Goal: Task Accomplishment & Management: Use online tool/utility

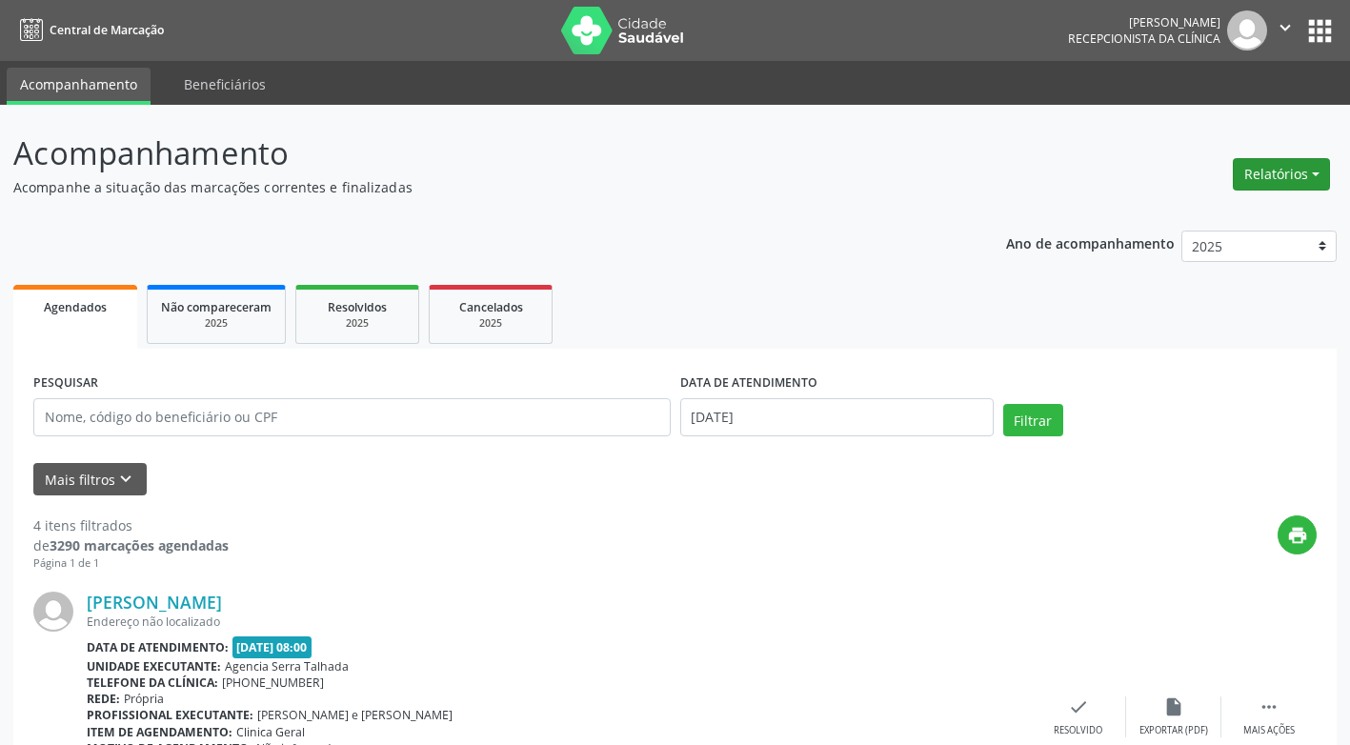
click at [1313, 172] on button "Relatórios" at bounding box center [1281, 174] width 97 height 32
click at [1200, 216] on link "Agendamentos" at bounding box center [1228, 215] width 205 height 27
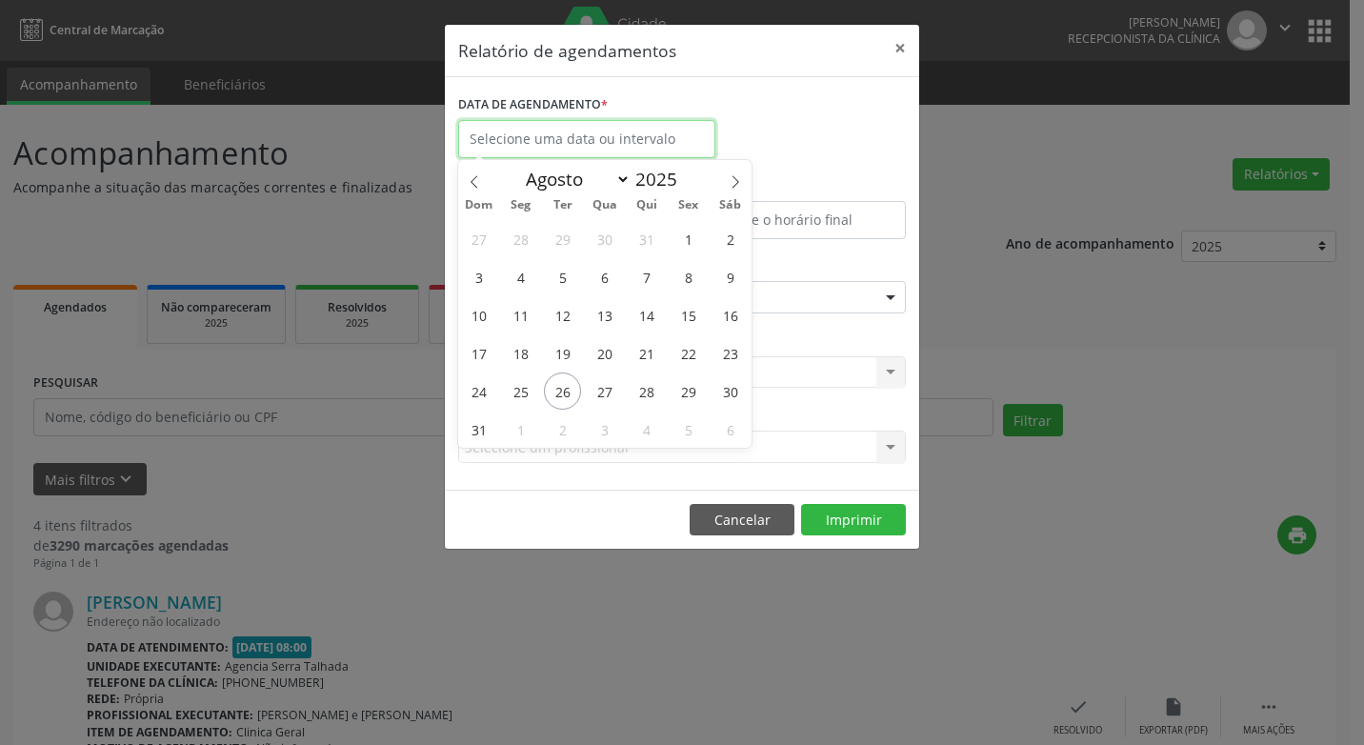
click at [681, 149] on input "text" at bounding box center [586, 139] width 257 height 38
click at [568, 392] on span "26" at bounding box center [562, 391] width 37 height 37
type input "[DATE]"
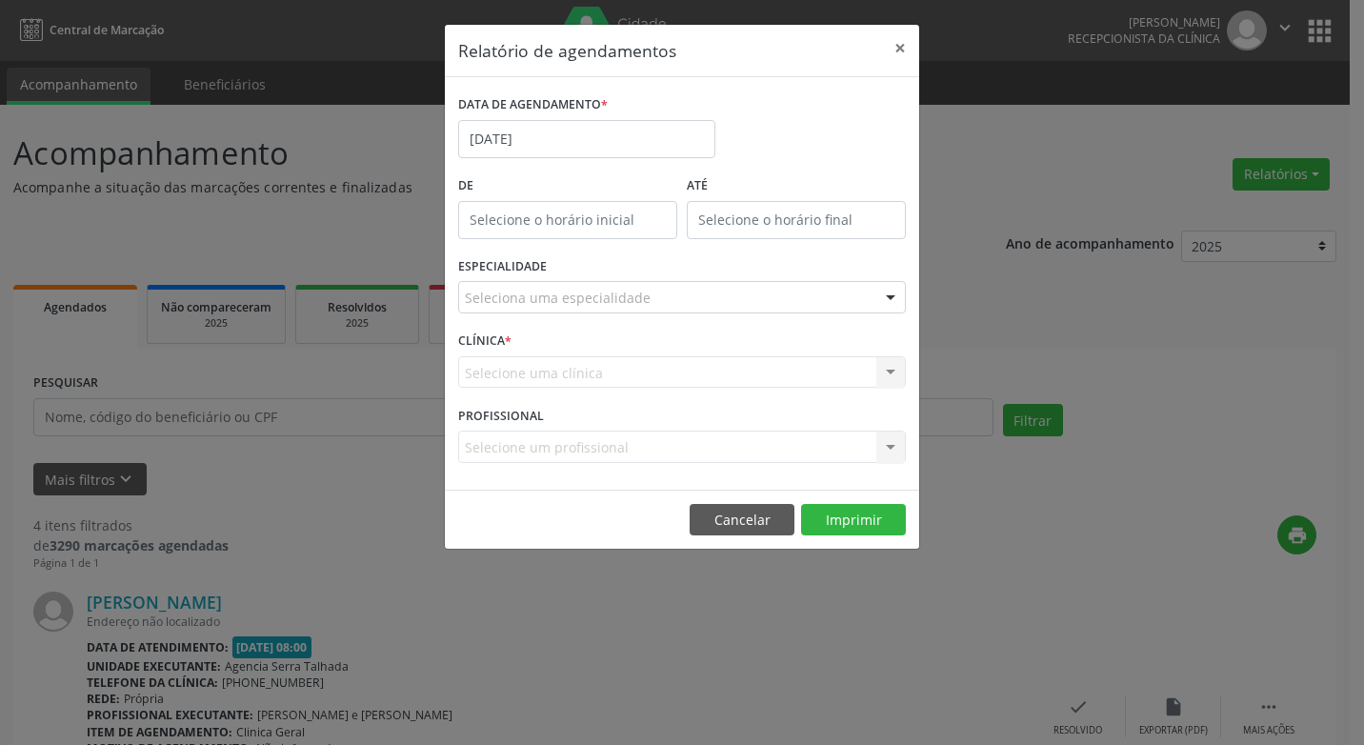
click at [890, 296] on div at bounding box center [890, 298] width 29 height 32
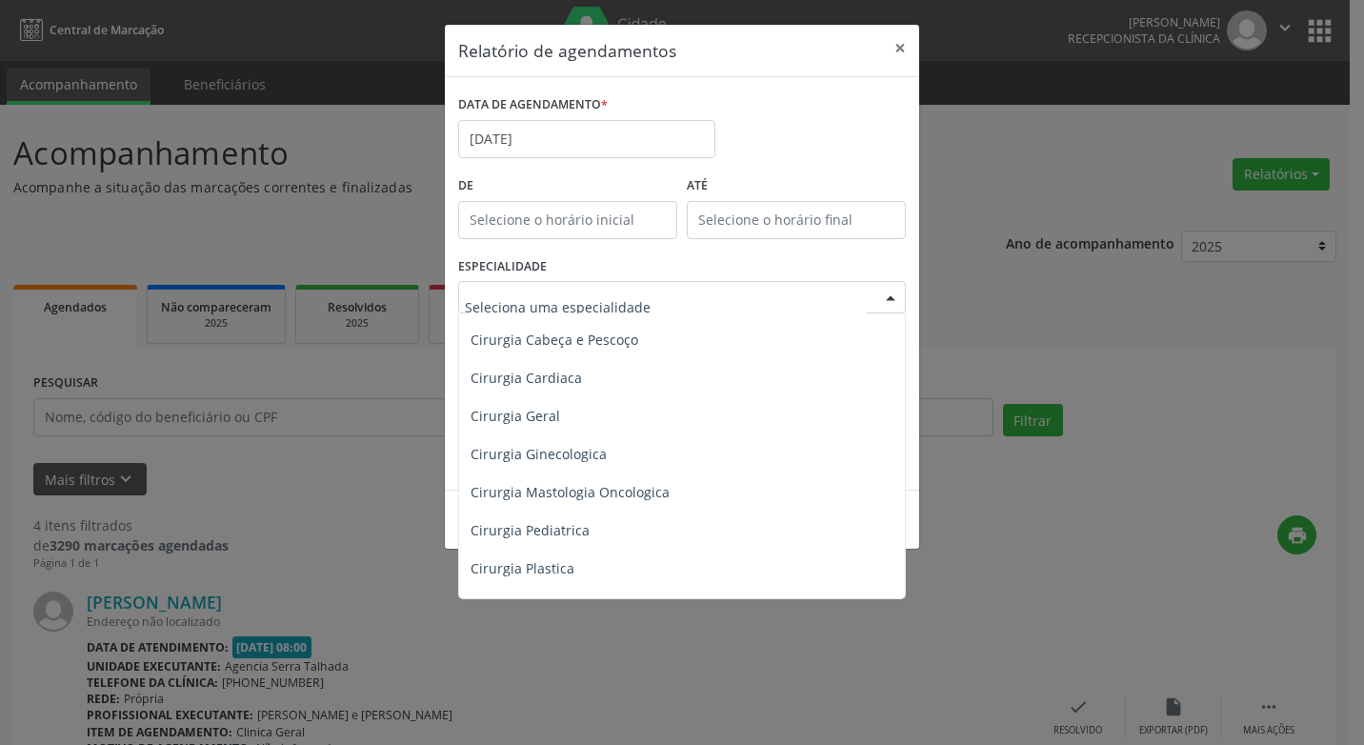
scroll to position [286, 0]
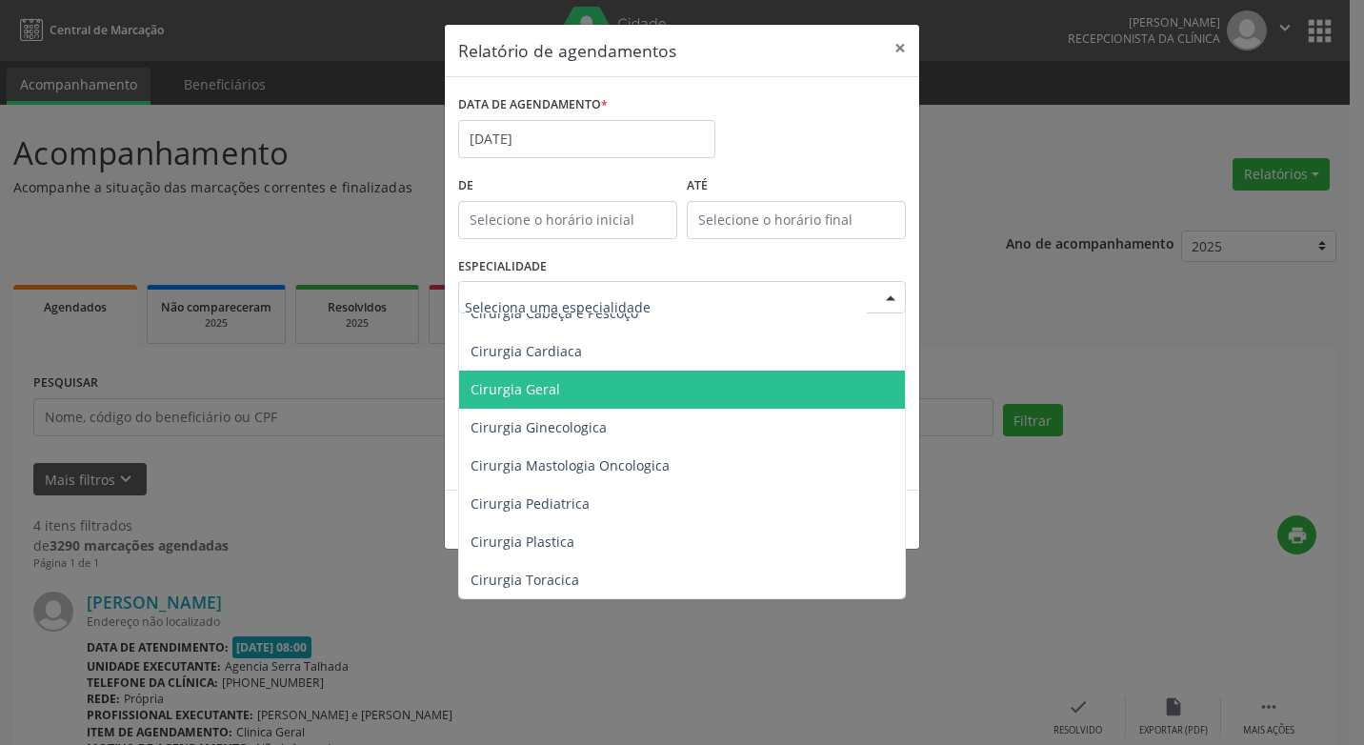
click at [523, 392] on span "Cirurgia Geral" at bounding box center [516, 389] width 90 height 18
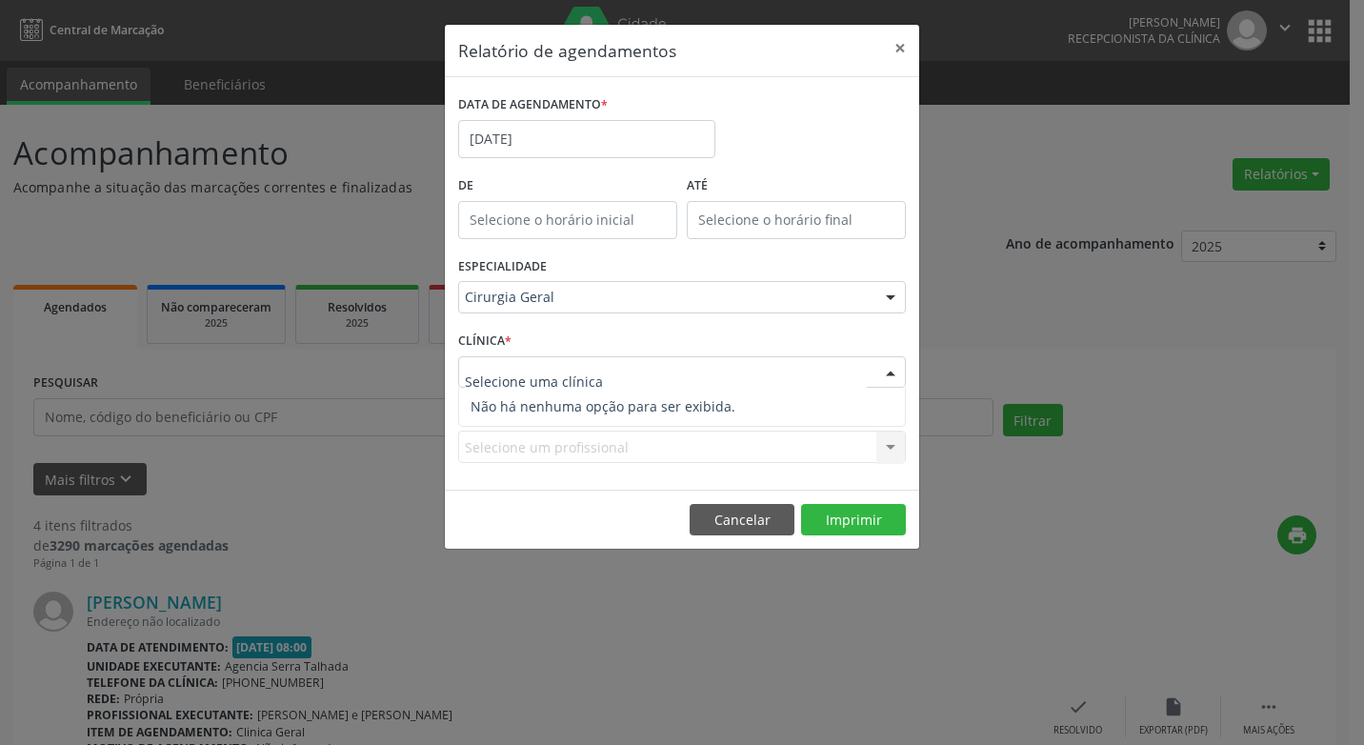
click at [895, 375] on div at bounding box center [890, 373] width 29 height 32
click at [883, 375] on div at bounding box center [890, 373] width 29 height 32
click at [891, 373] on div at bounding box center [890, 373] width 29 height 32
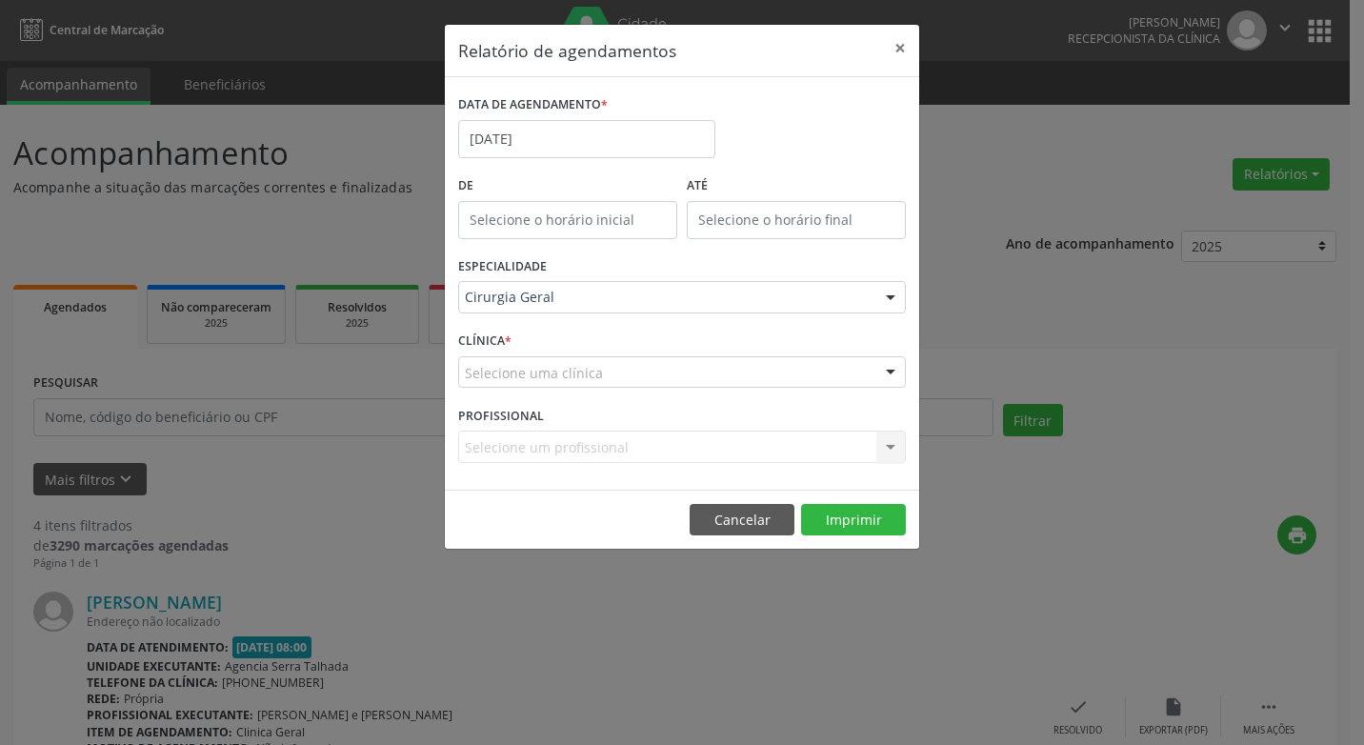
click at [886, 447] on div "Selecione um profissional Nenhum resultado encontrado para: " " Não há nenhuma …" at bounding box center [682, 447] width 448 height 32
click at [514, 415] on label "PROFISSIONAL" at bounding box center [501, 416] width 86 height 30
click at [884, 368] on div at bounding box center [890, 373] width 29 height 32
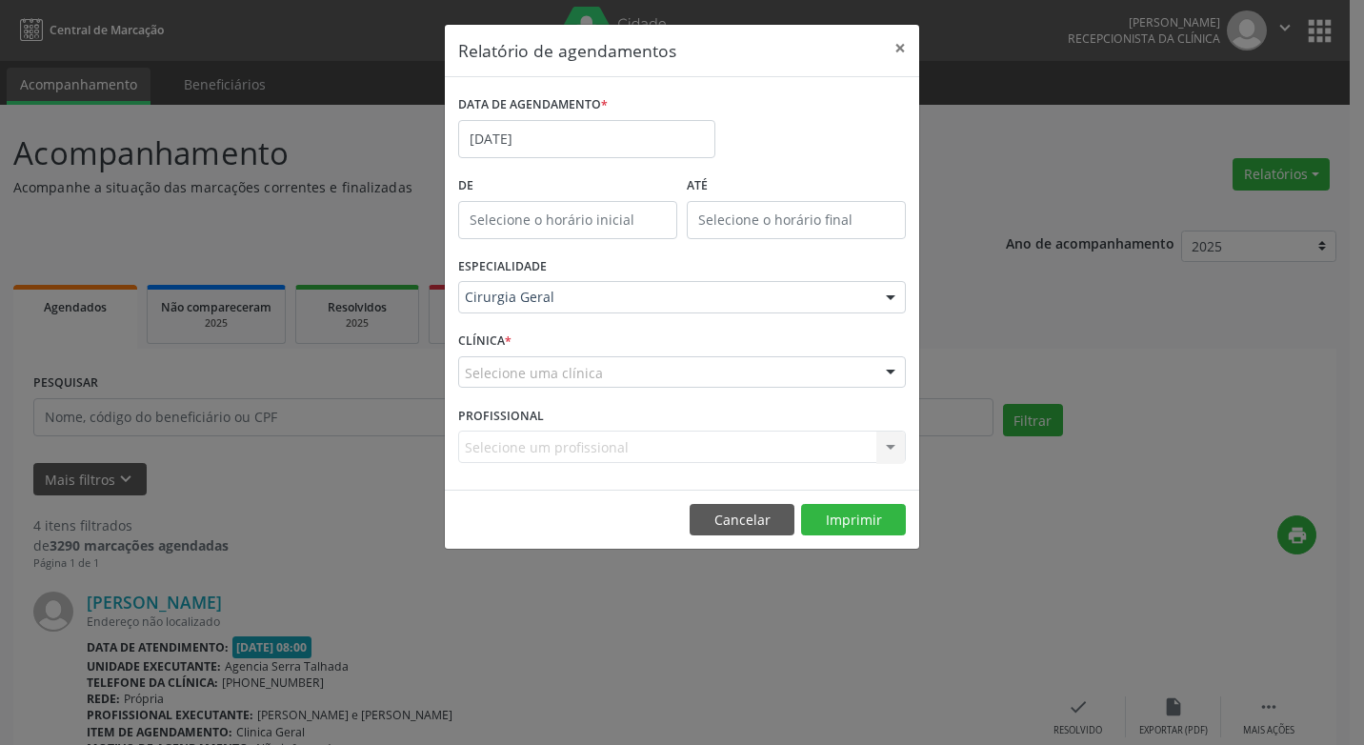
click at [890, 371] on div at bounding box center [890, 373] width 29 height 32
click at [894, 450] on div "Selecione um profissional Nenhum resultado encontrado para: " " Não há nenhuma …" at bounding box center [682, 447] width 448 height 32
click at [888, 370] on div at bounding box center [890, 373] width 29 height 32
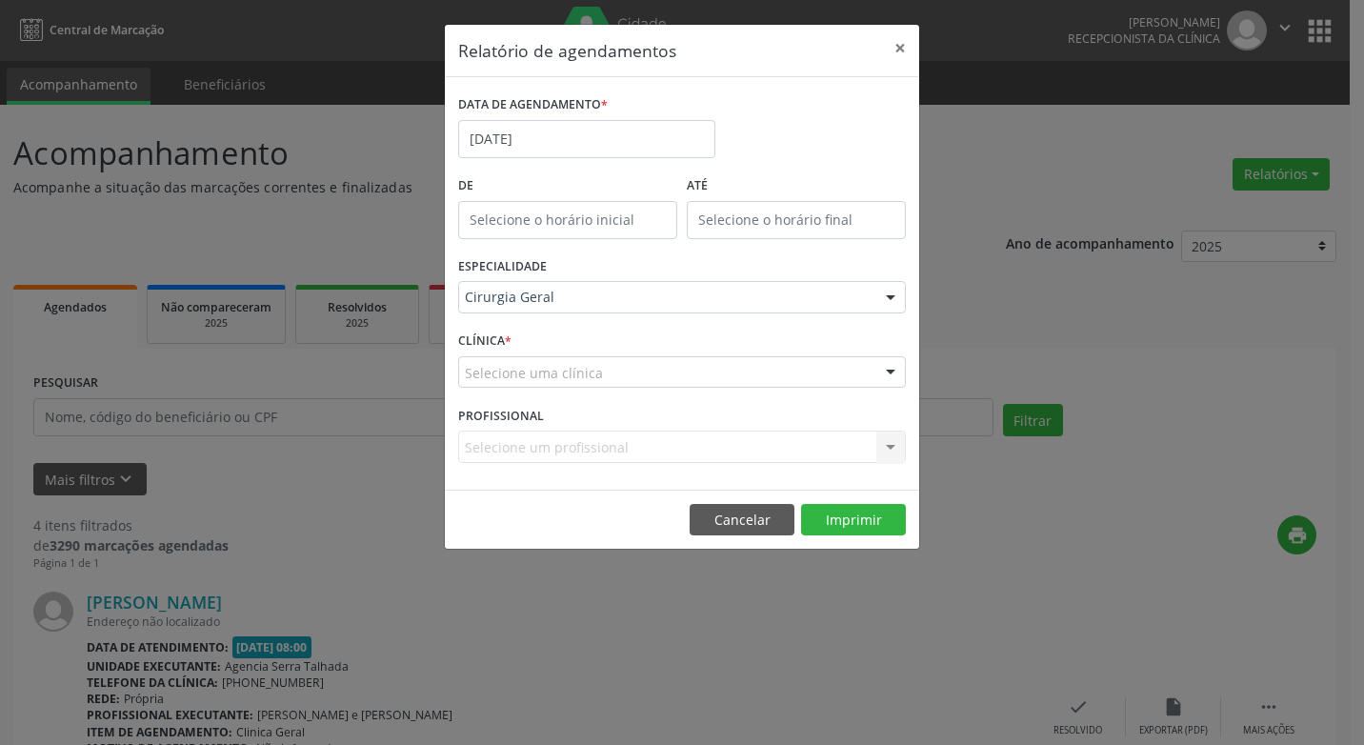
click at [888, 370] on div at bounding box center [890, 373] width 29 height 32
click at [893, 447] on div "Selecione um profissional Nenhum resultado encontrado para: " " Não há nenhuma …" at bounding box center [682, 447] width 448 height 32
click at [890, 373] on div at bounding box center [890, 373] width 29 height 32
click at [859, 517] on button "Imprimir" at bounding box center [853, 520] width 105 height 32
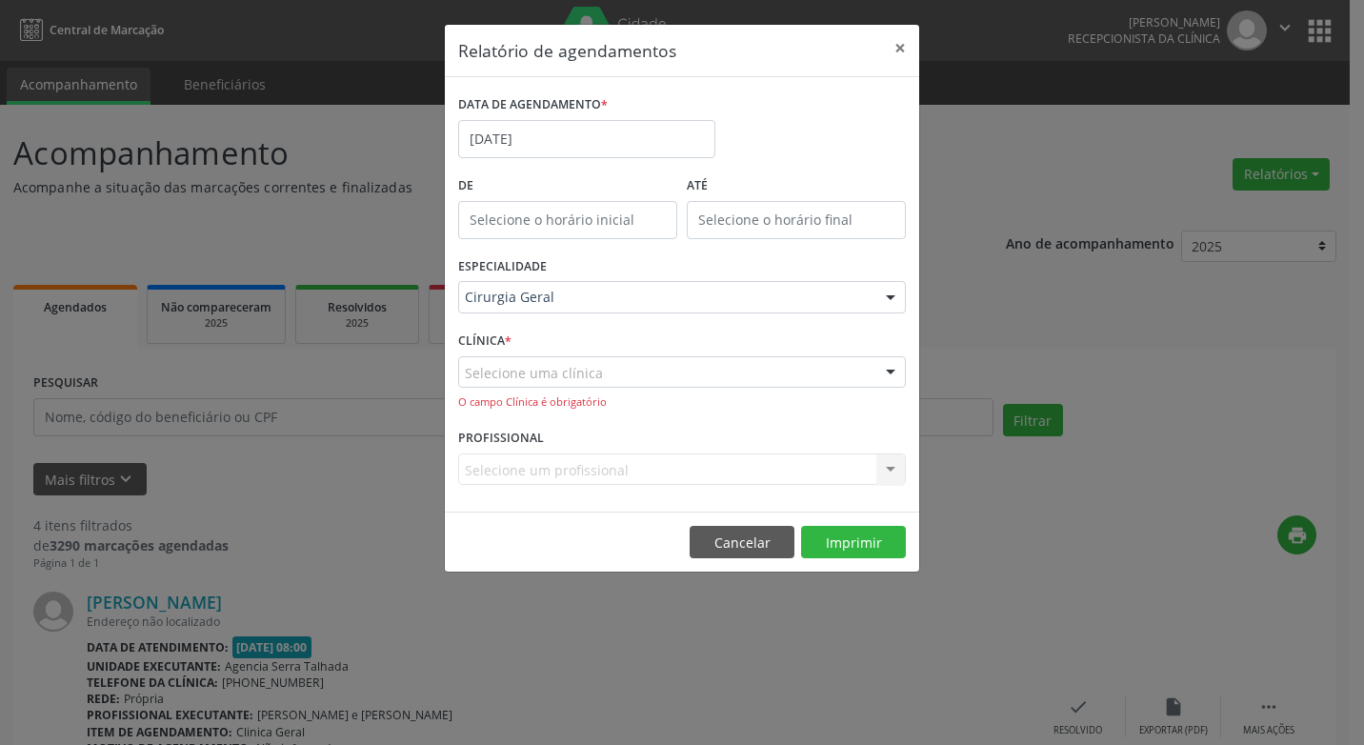
click at [886, 371] on div at bounding box center [890, 373] width 29 height 32
click at [836, 546] on button "Imprimir" at bounding box center [853, 542] width 105 height 32
click at [891, 373] on div at bounding box center [890, 373] width 29 height 32
click at [904, 47] on button "×" at bounding box center [900, 48] width 38 height 47
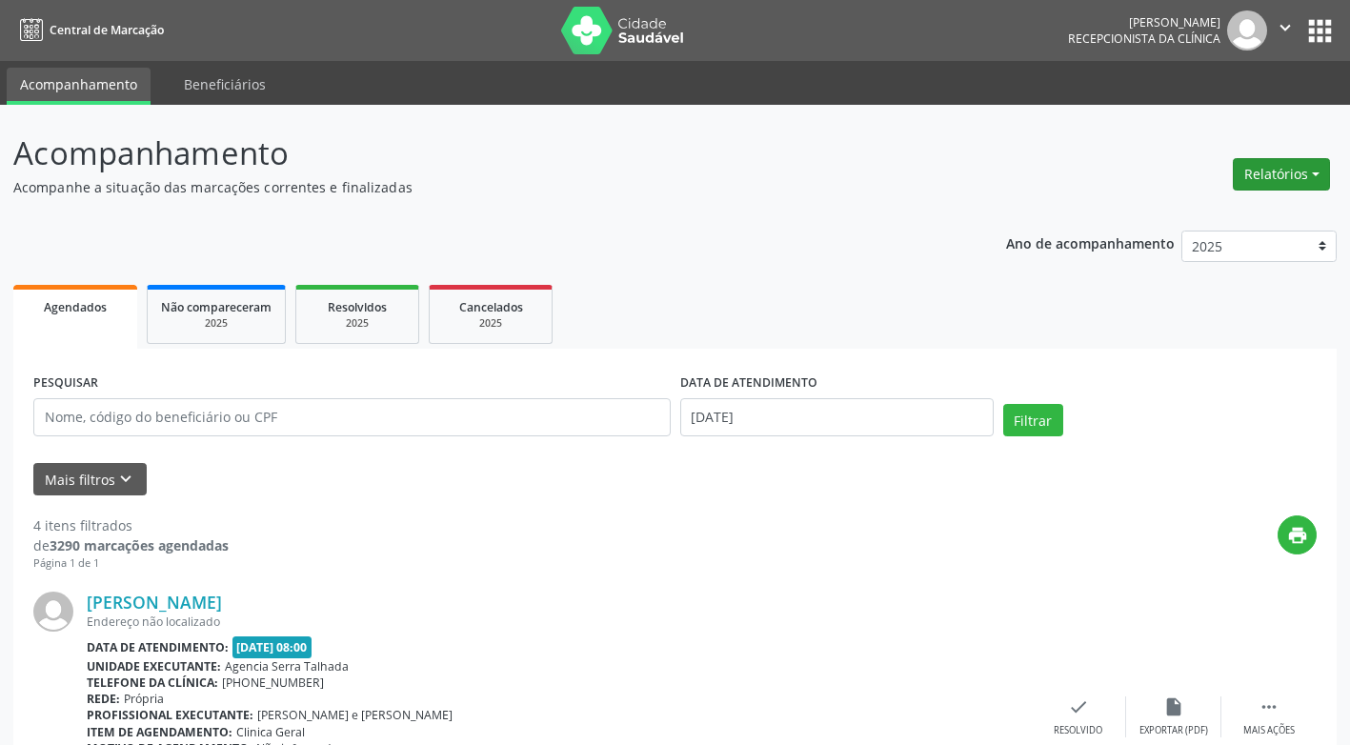
click at [1292, 177] on button "Relatórios" at bounding box center [1281, 174] width 97 height 32
click at [1198, 213] on link "Agendamentos" at bounding box center [1228, 215] width 205 height 27
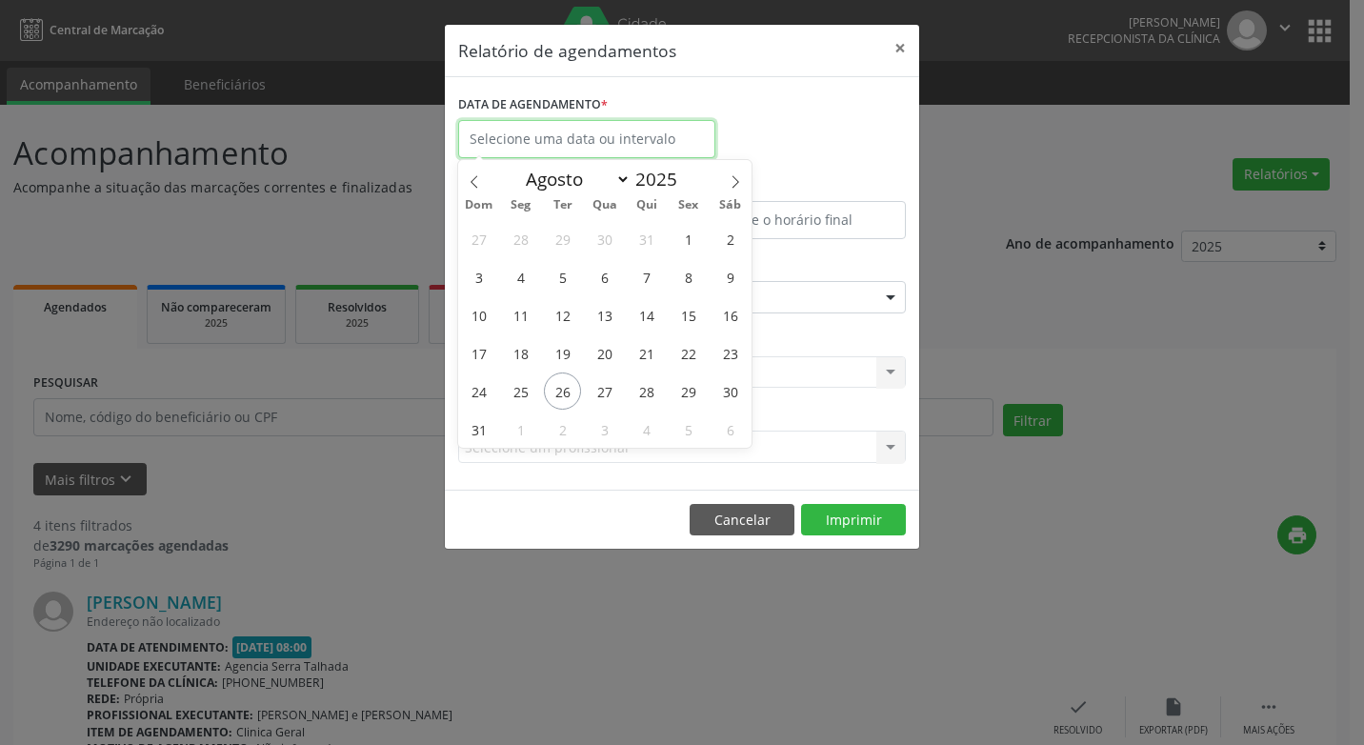
click at [611, 145] on input "text" at bounding box center [586, 139] width 257 height 38
click at [560, 391] on span "26" at bounding box center [562, 391] width 37 height 37
type input "[DATE]"
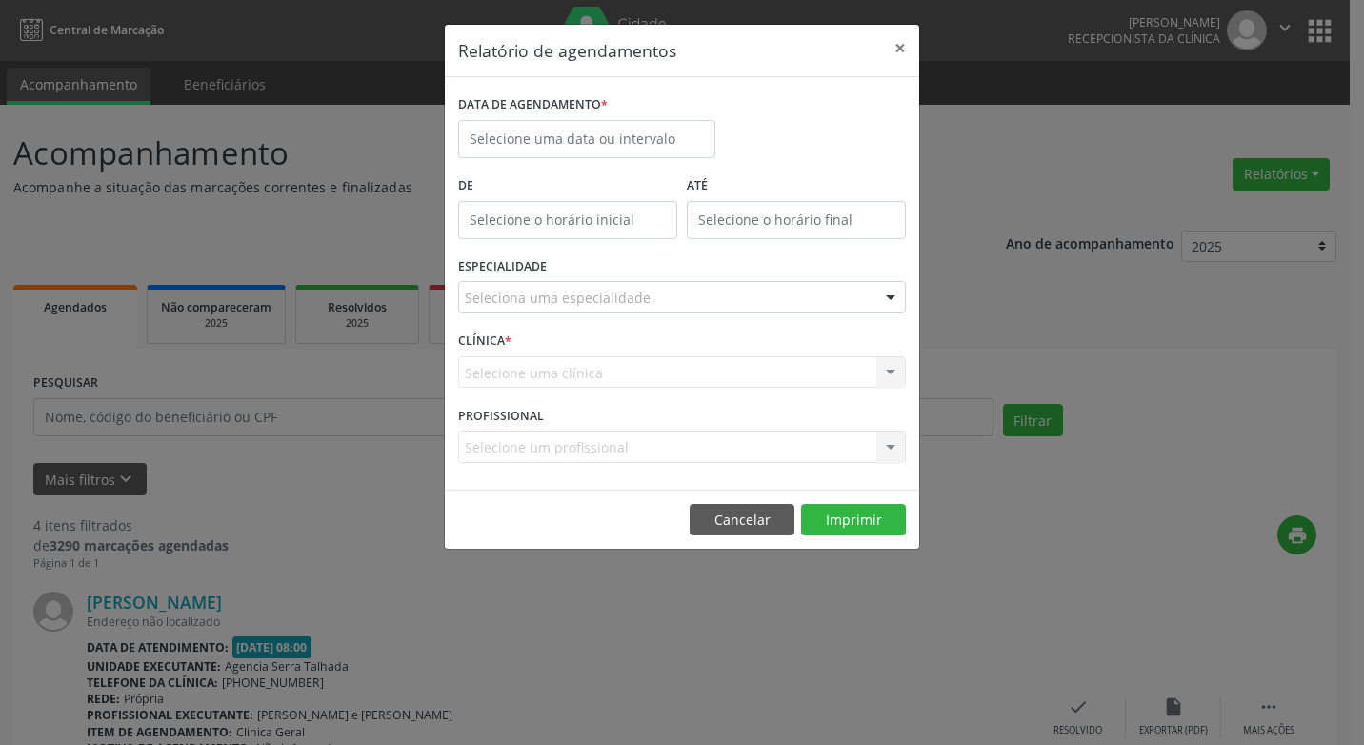
click at [954, 484] on div "Relatório de agendamentos × DATA DE AGENDAMENTO * De ATÉ ESPECIALIDADE Selecion…" at bounding box center [682, 372] width 1364 height 745
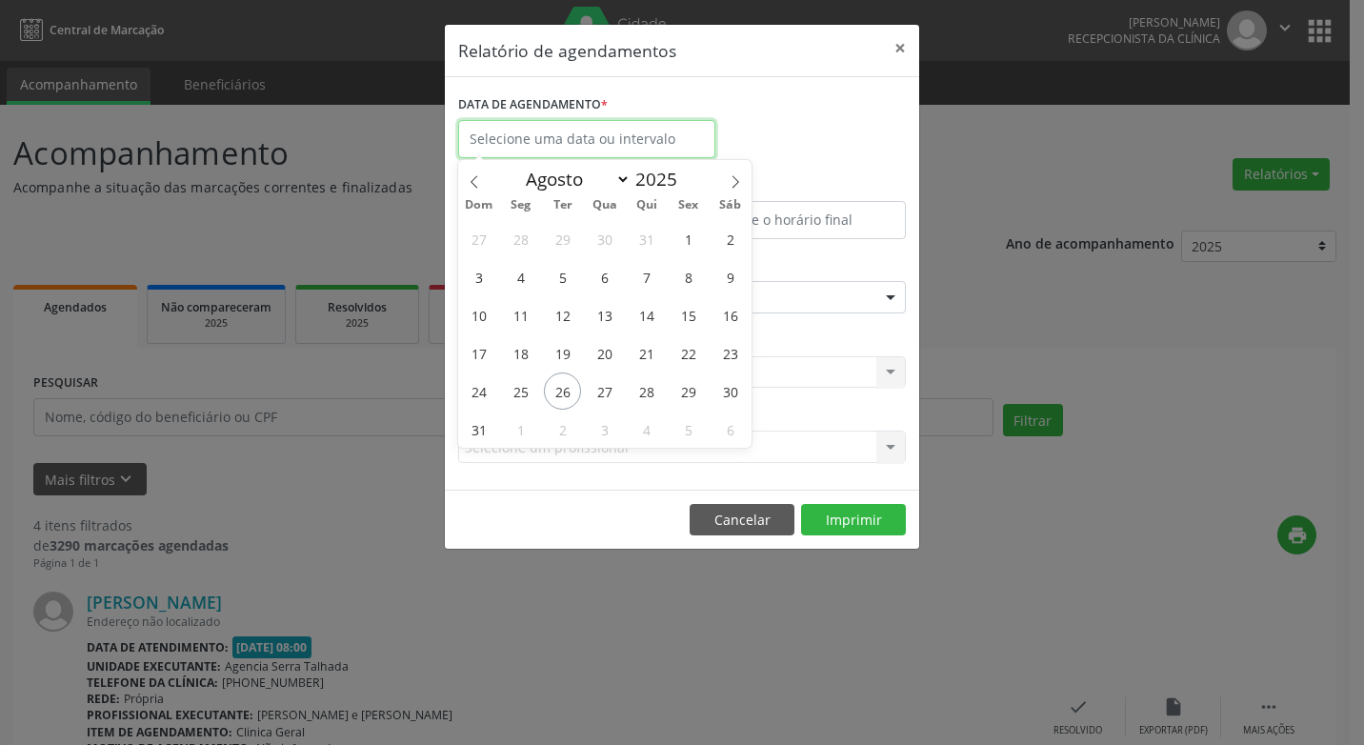
click at [614, 148] on input "text" at bounding box center [586, 139] width 257 height 38
click at [564, 393] on span "26" at bounding box center [562, 391] width 37 height 37
type input "[DATE]"
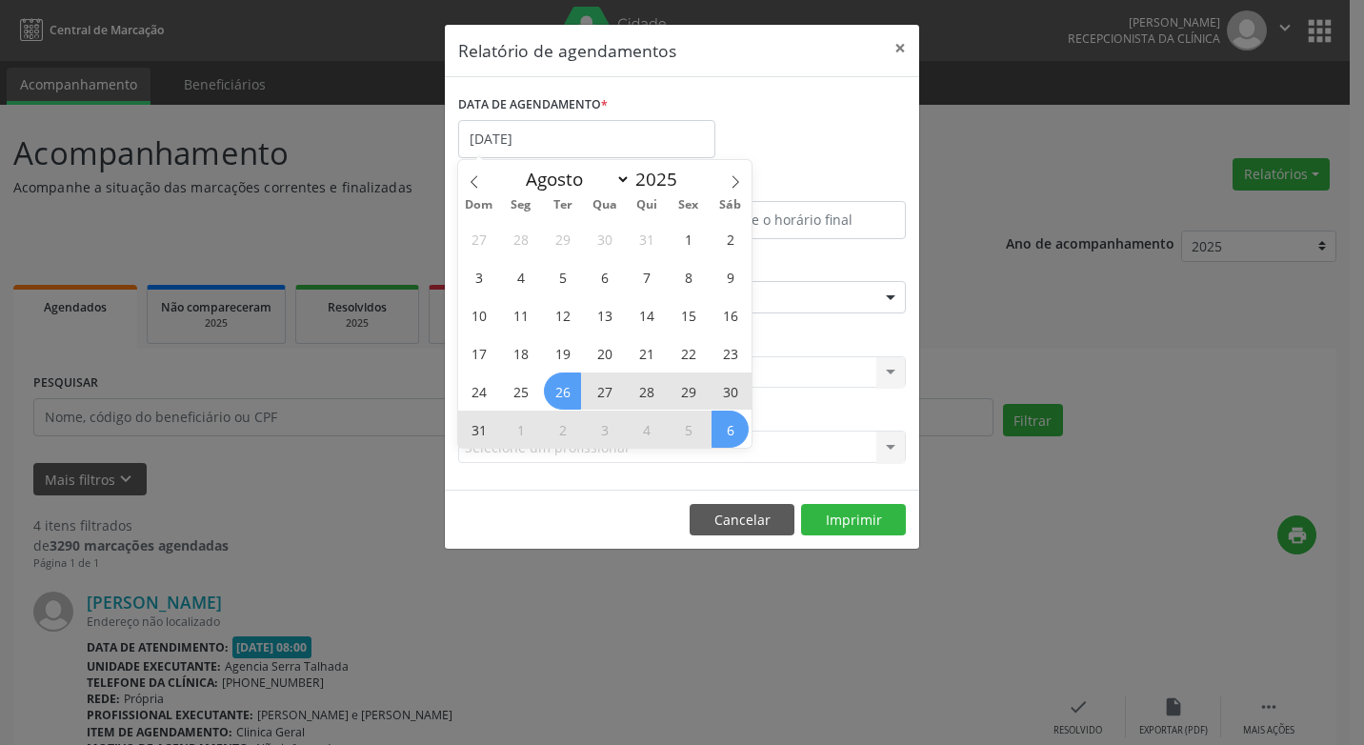
click at [734, 429] on span "6" at bounding box center [730, 429] width 37 height 37
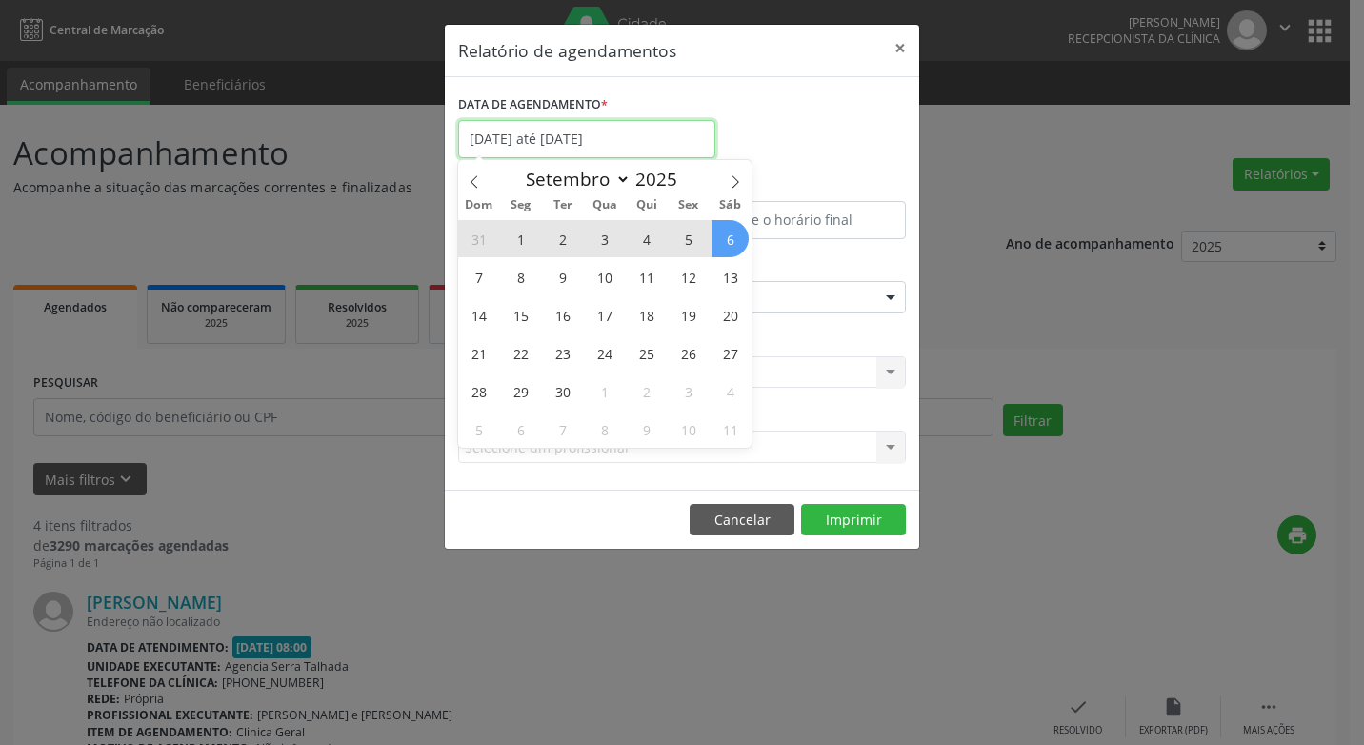
click at [566, 144] on input "[DATE] até [DATE]" at bounding box center [586, 139] width 257 height 38
click at [473, 180] on icon at bounding box center [474, 181] width 7 height 12
select select "7"
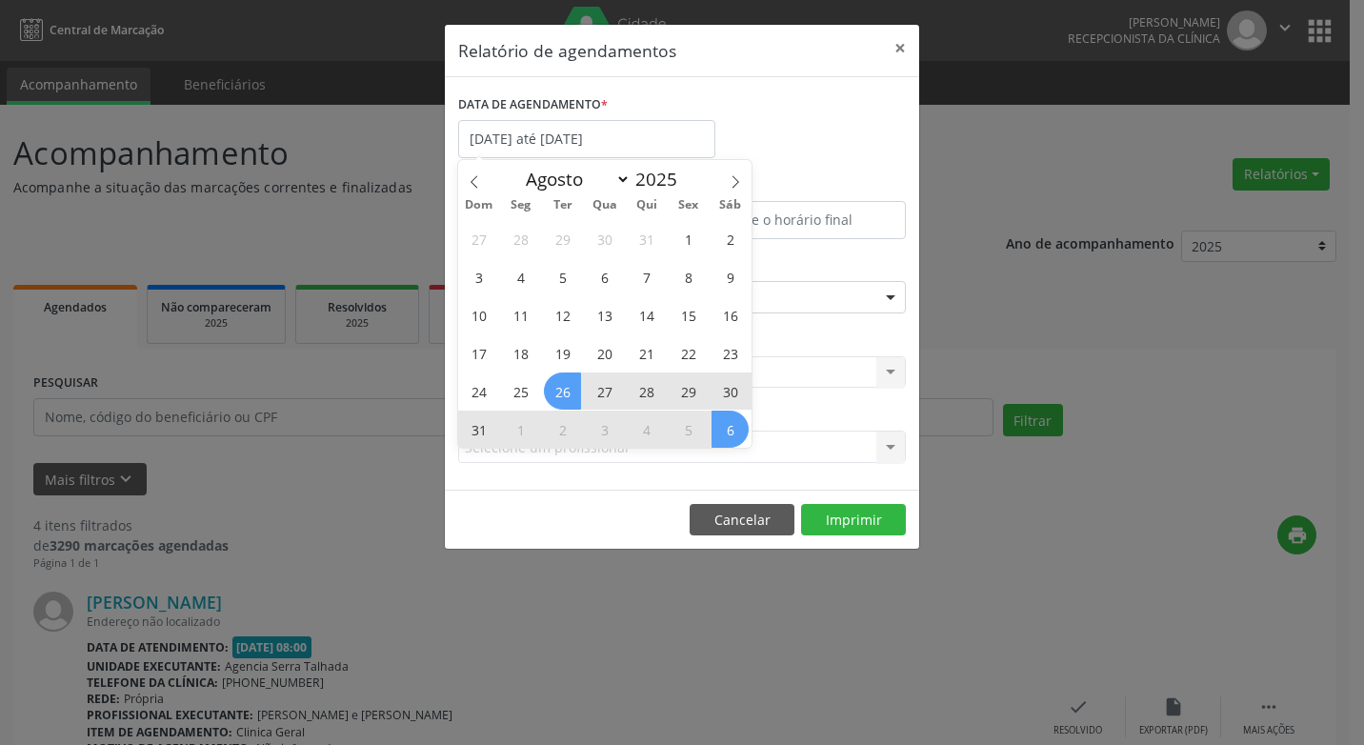
click at [558, 394] on span "26" at bounding box center [562, 391] width 37 height 37
type input "[DATE]"
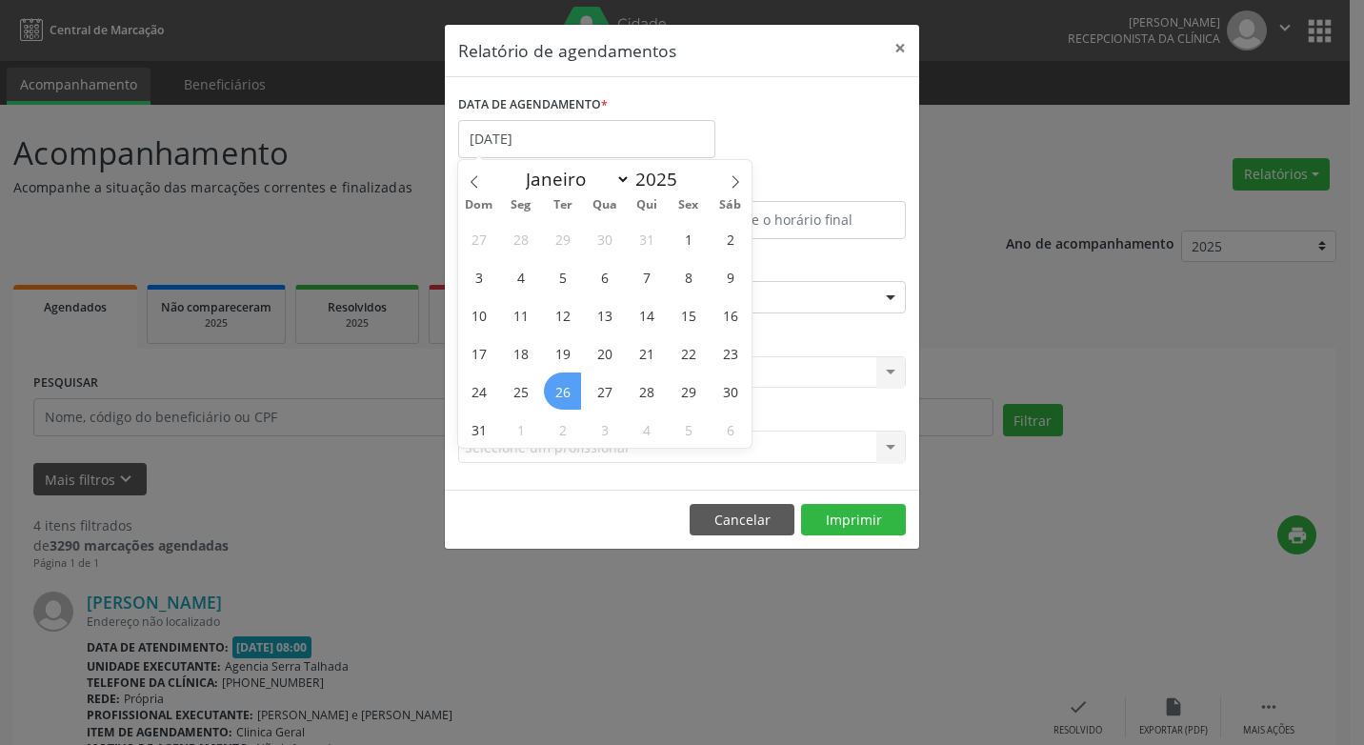
click at [558, 394] on span "26" at bounding box center [562, 391] width 37 height 37
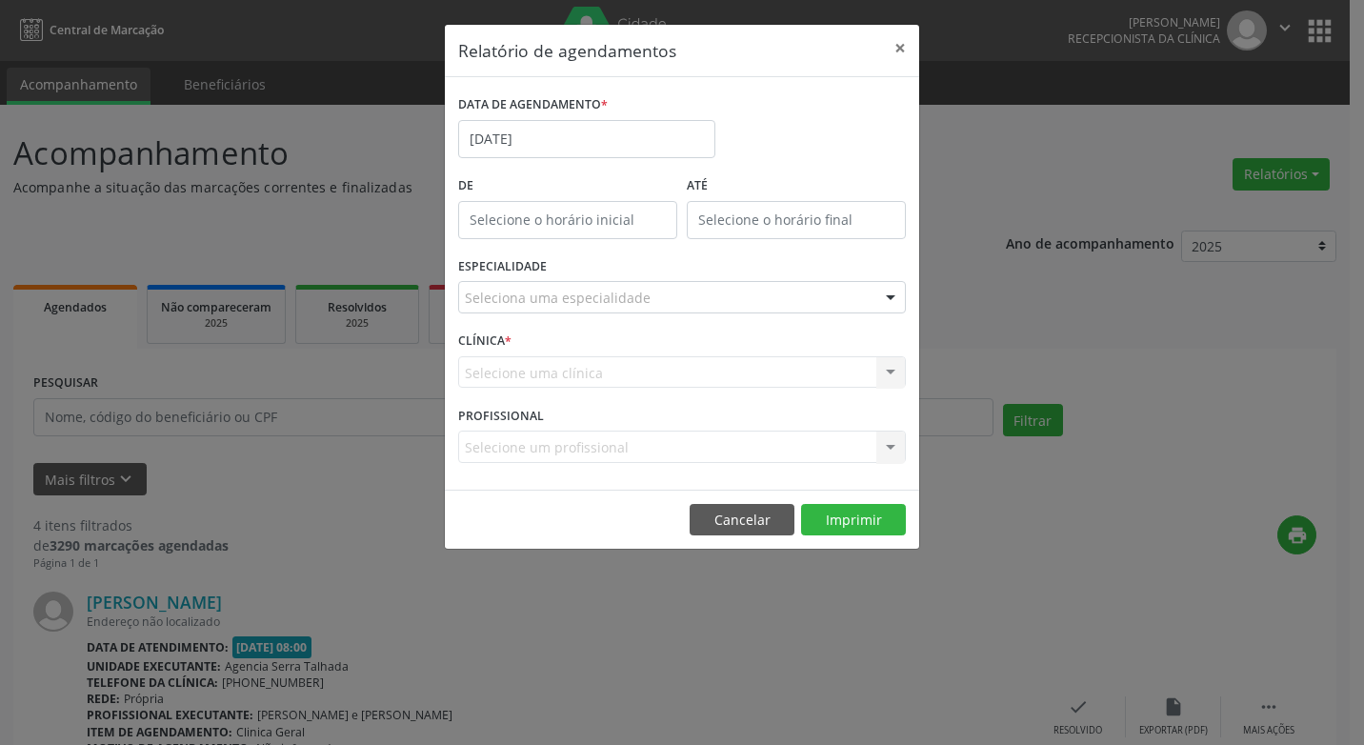
click at [882, 296] on div at bounding box center [890, 298] width 29 height 32
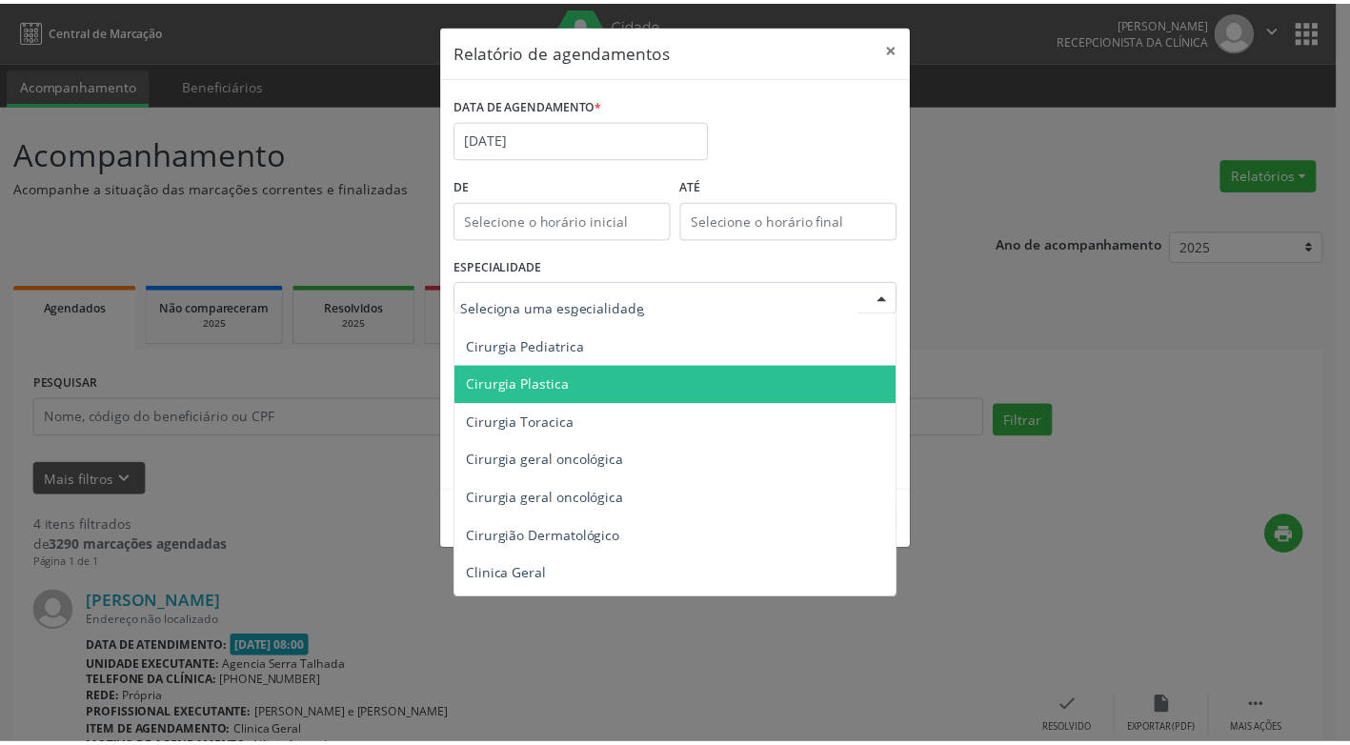
scroll to position [476, 0]
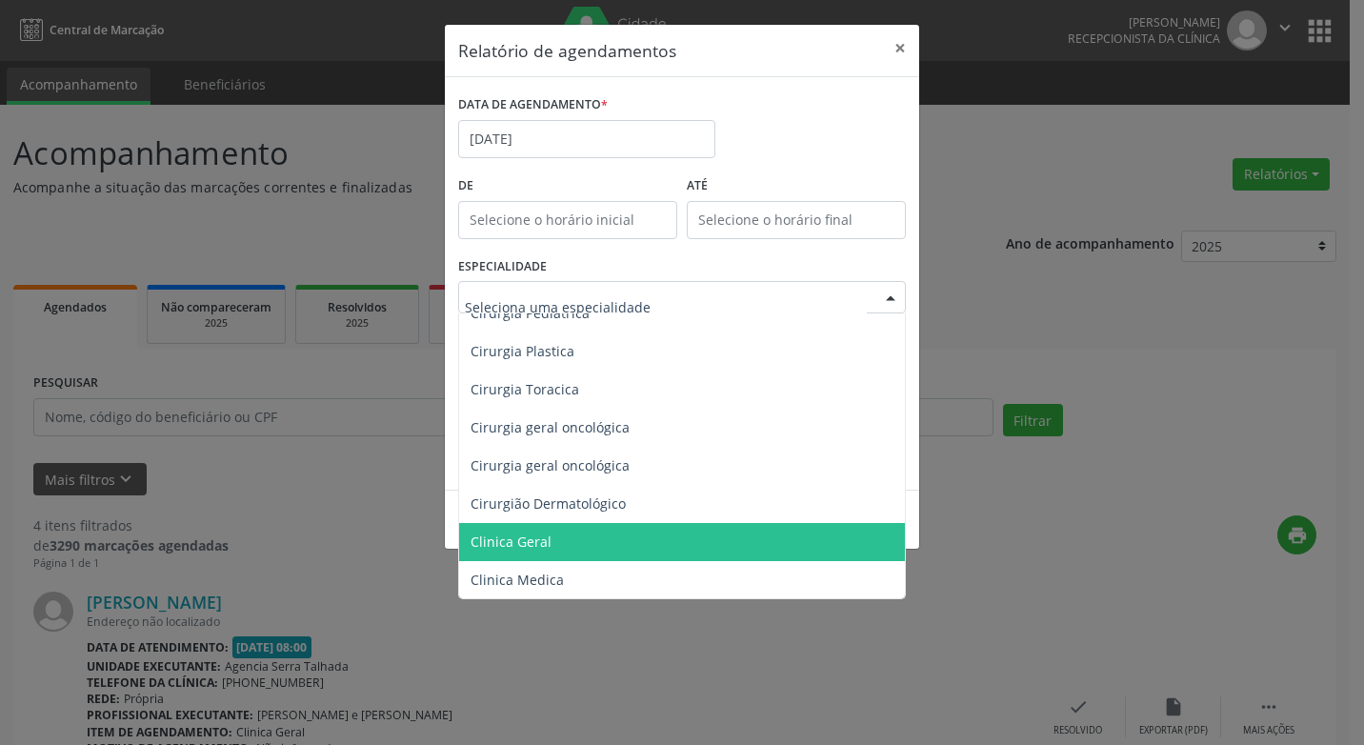
click at [550, 537] on span "Clinica Geral" at bounding box center [683, 542] width 449 height 38
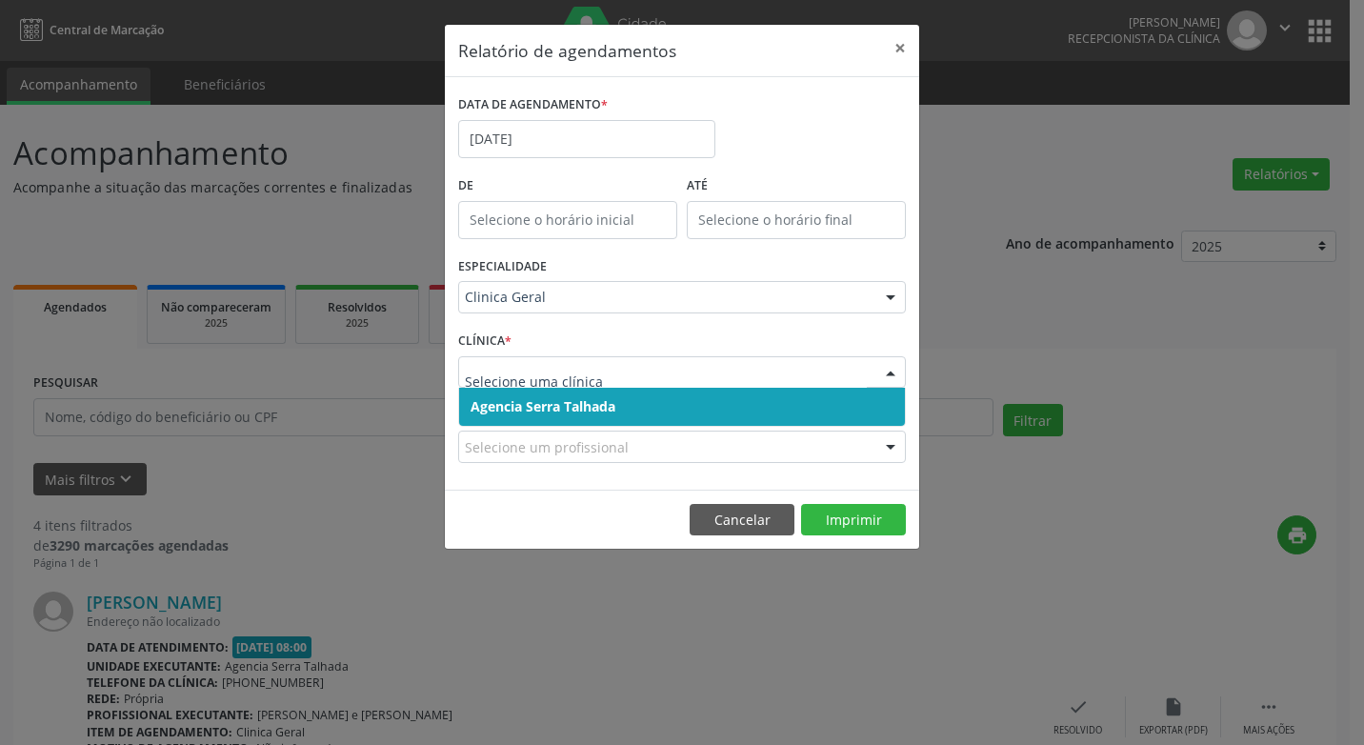
click at [885, 372] on div at bounding box center [890, 373] width 29 height 32
click at [596, 400] on span "Agencia Serra Talhada" at bounding box center [543, 406] width 145 height 18
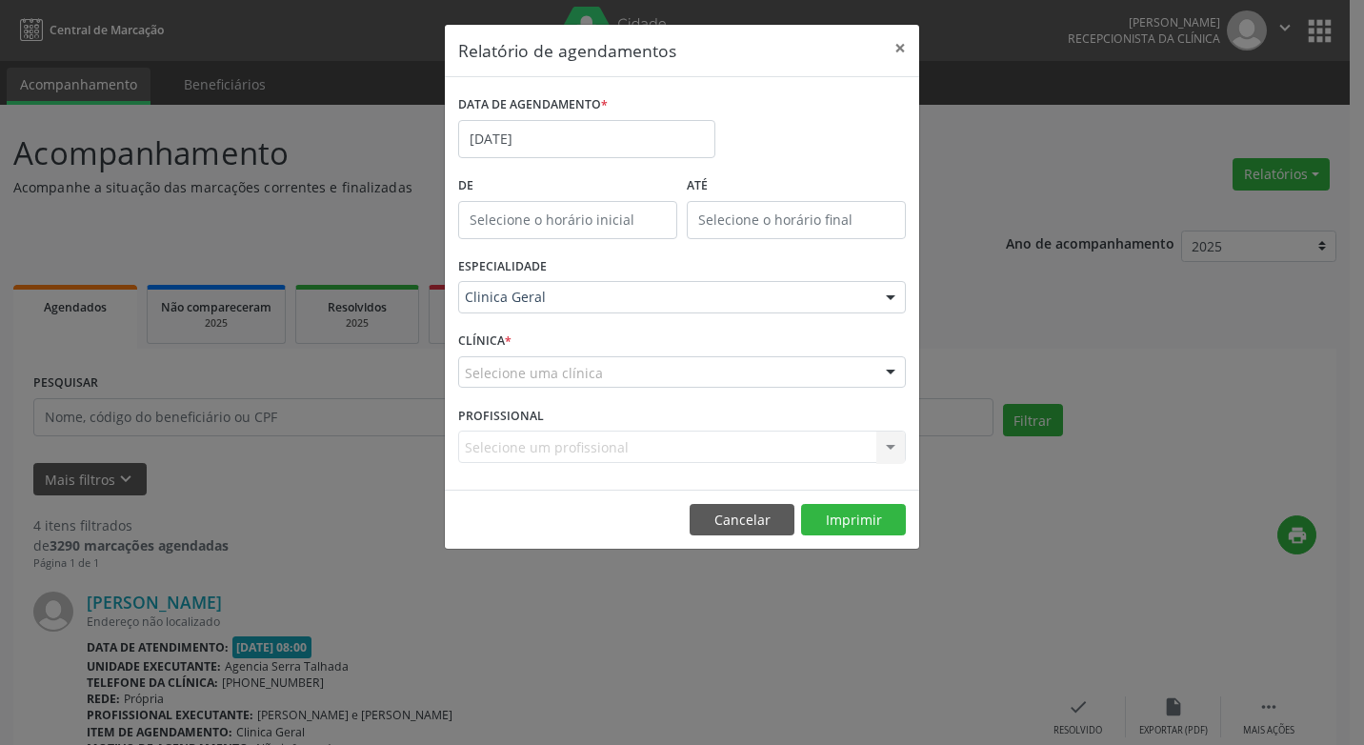
click at [891, 450] on div "Selecione um profissional Nenhum resultado encontrado para: " " Não há nenhuma …" at bounding box center [682, 447] width 448 height 32
click at [891, 363] on div at bounding box center [890, 373] width 29 height 32
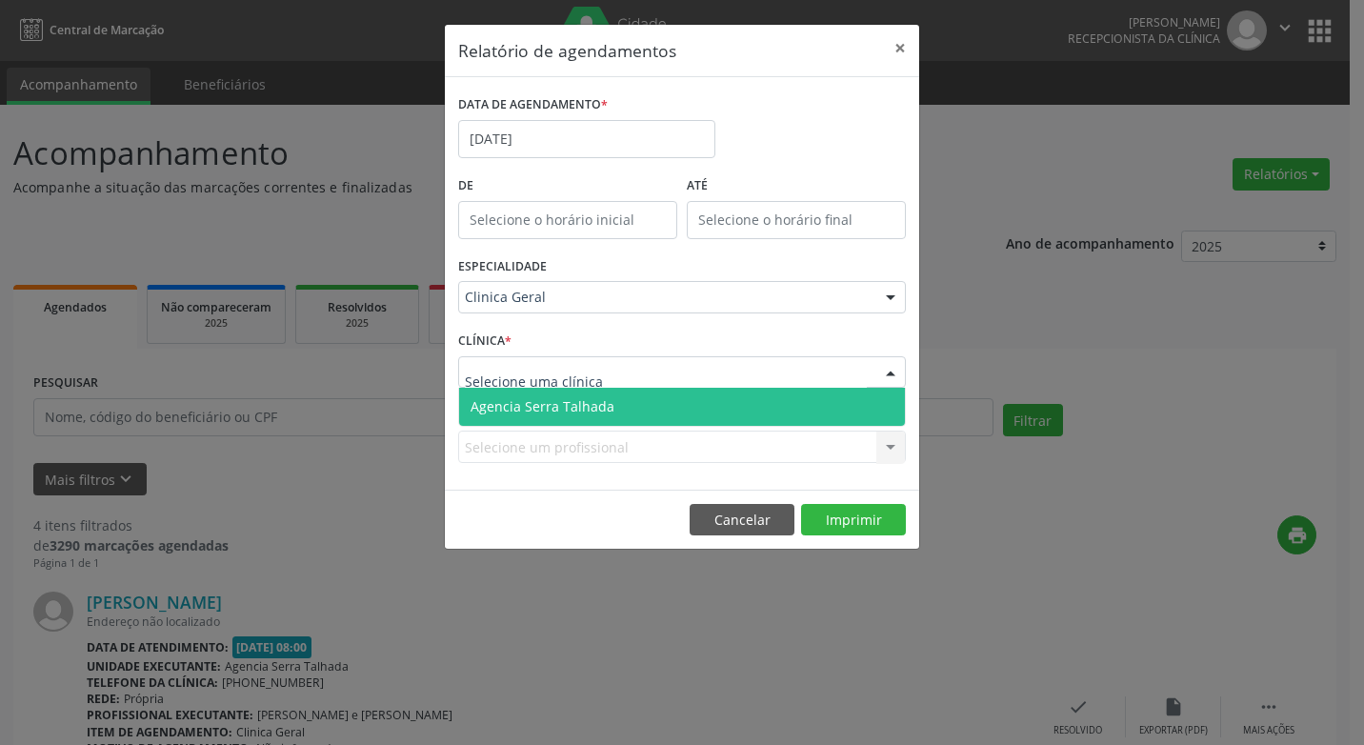
click at [587, 404] on span "Agencia Serra Talhada" at bounding box center [543, 406] width 144 height 18
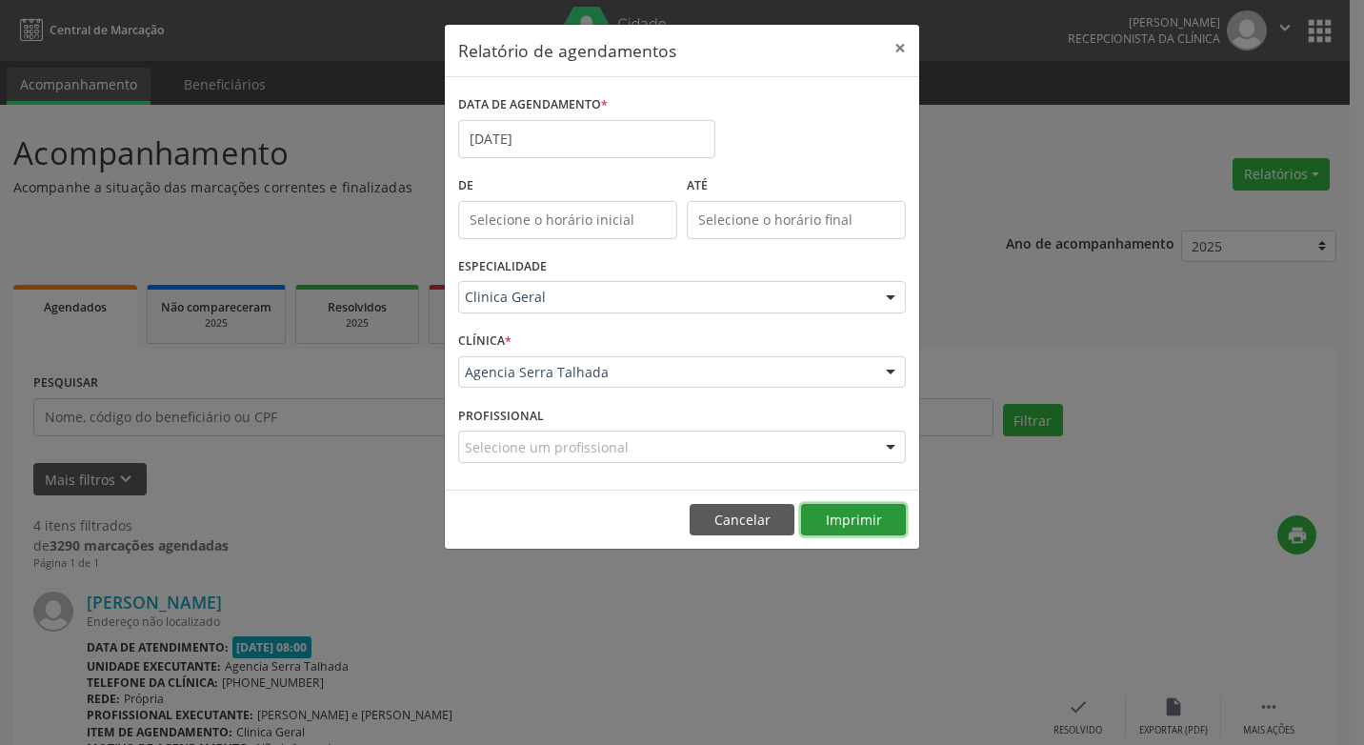
click at [835, 521] on button "Imprimir" at bounding box center [853, 520] width 105 height 32
click at [906, 45] on button "×" at bounding box center [900, 48] width 38 height 47
